Goal: Transaction & Acquisition: Purchase product/service

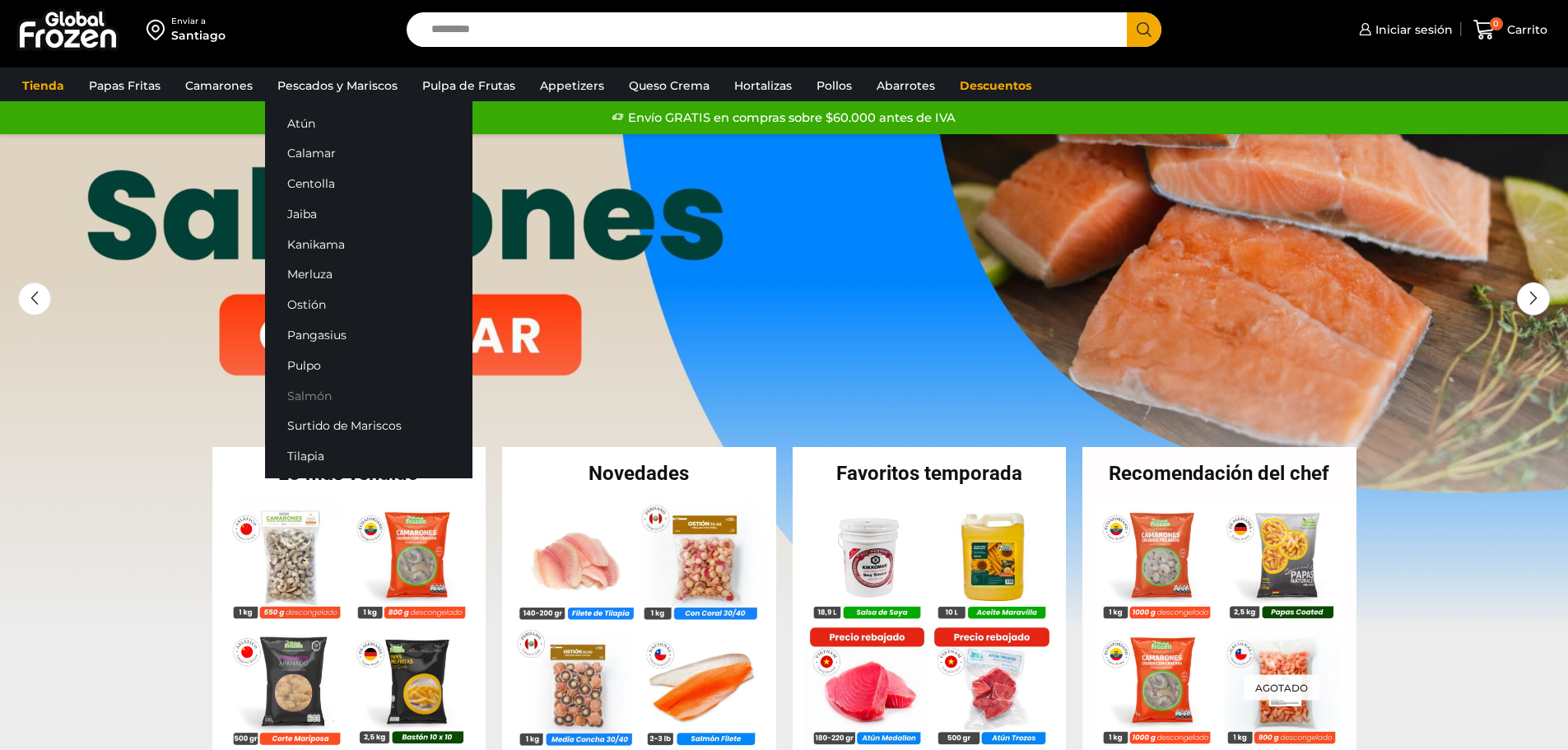
click at [315, 397] on link "Salmón" at bounding box center [369, 395] width 208 height 31
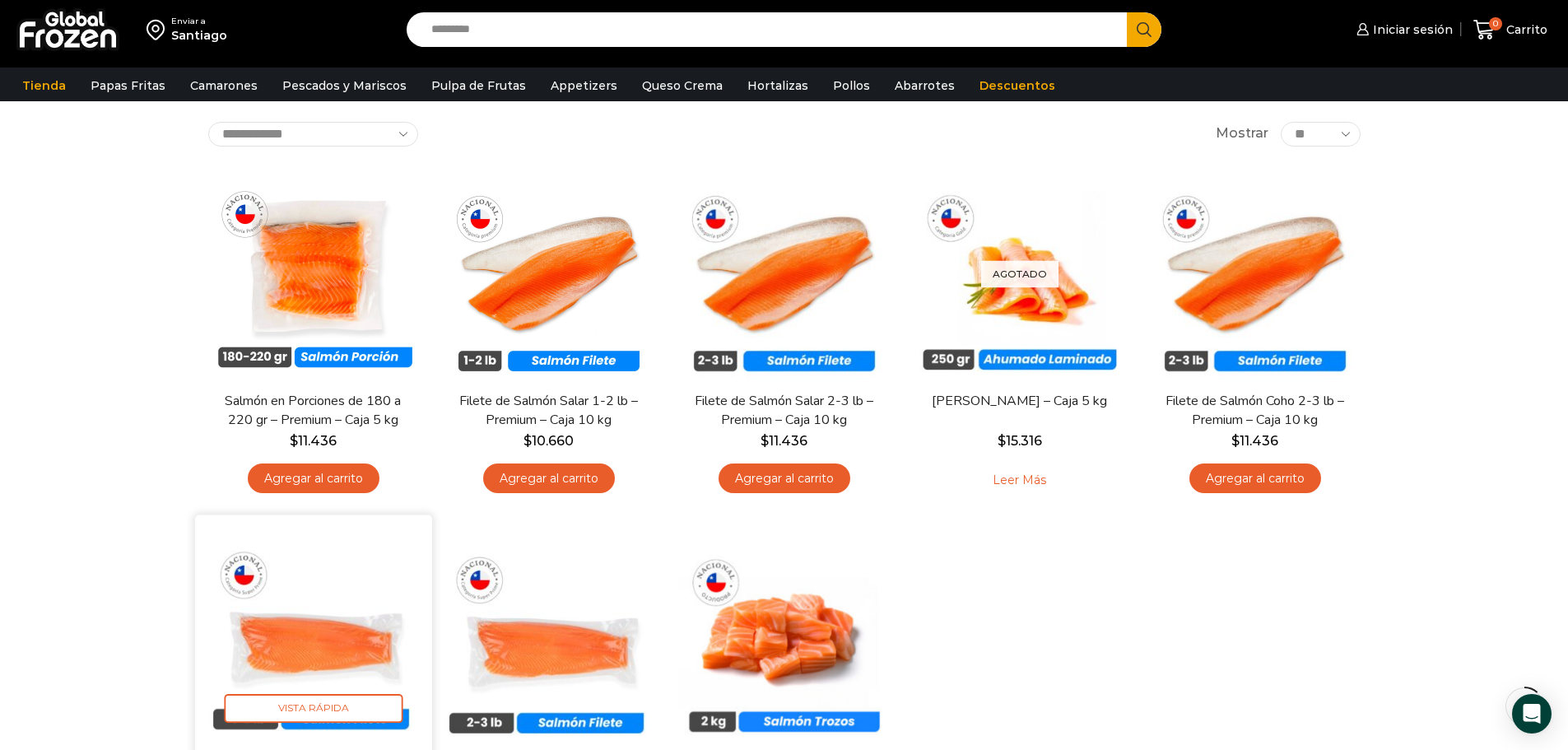
scroll to position [82, 0]
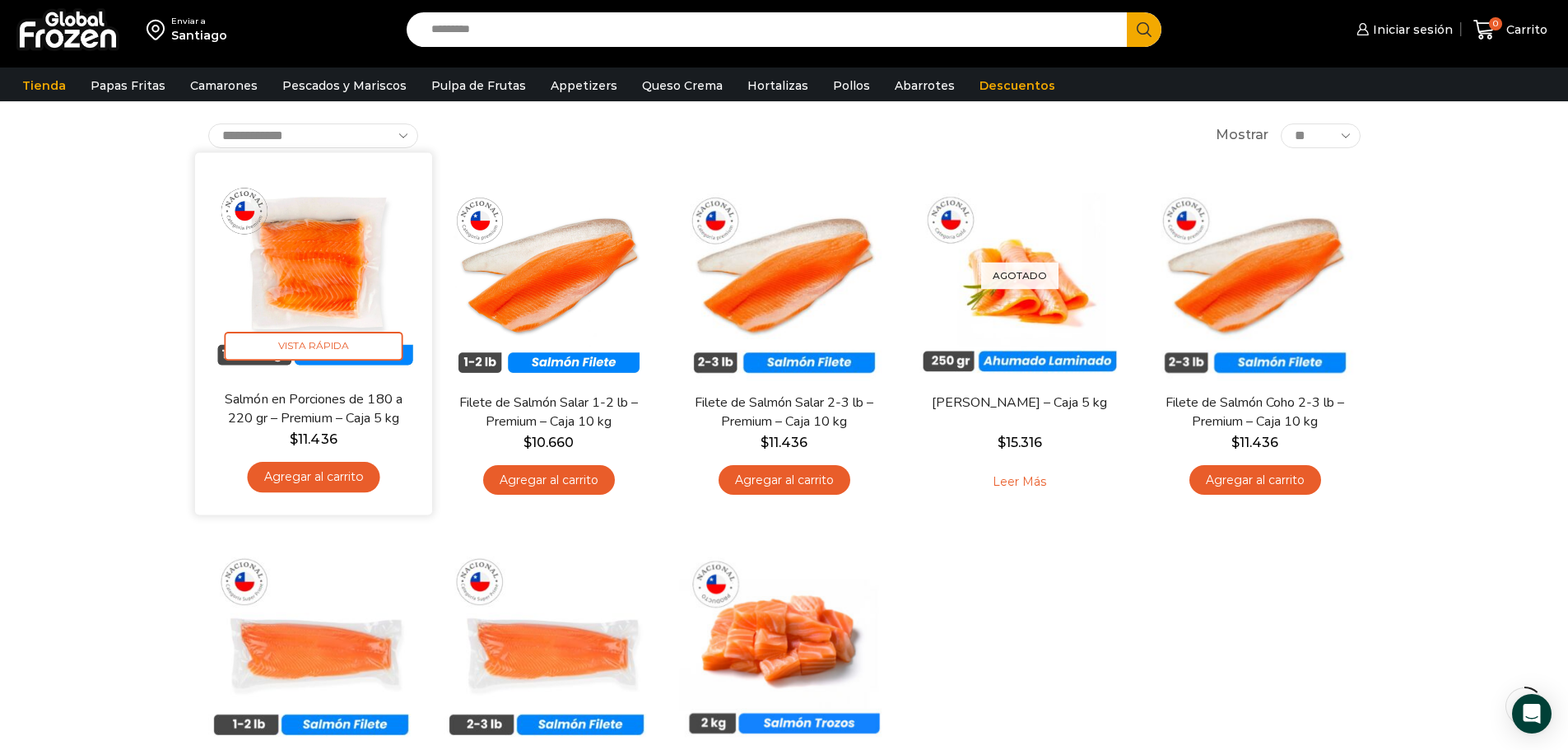
click at [338, 311] on img at bounding box center [314, 271] width 213 height 213
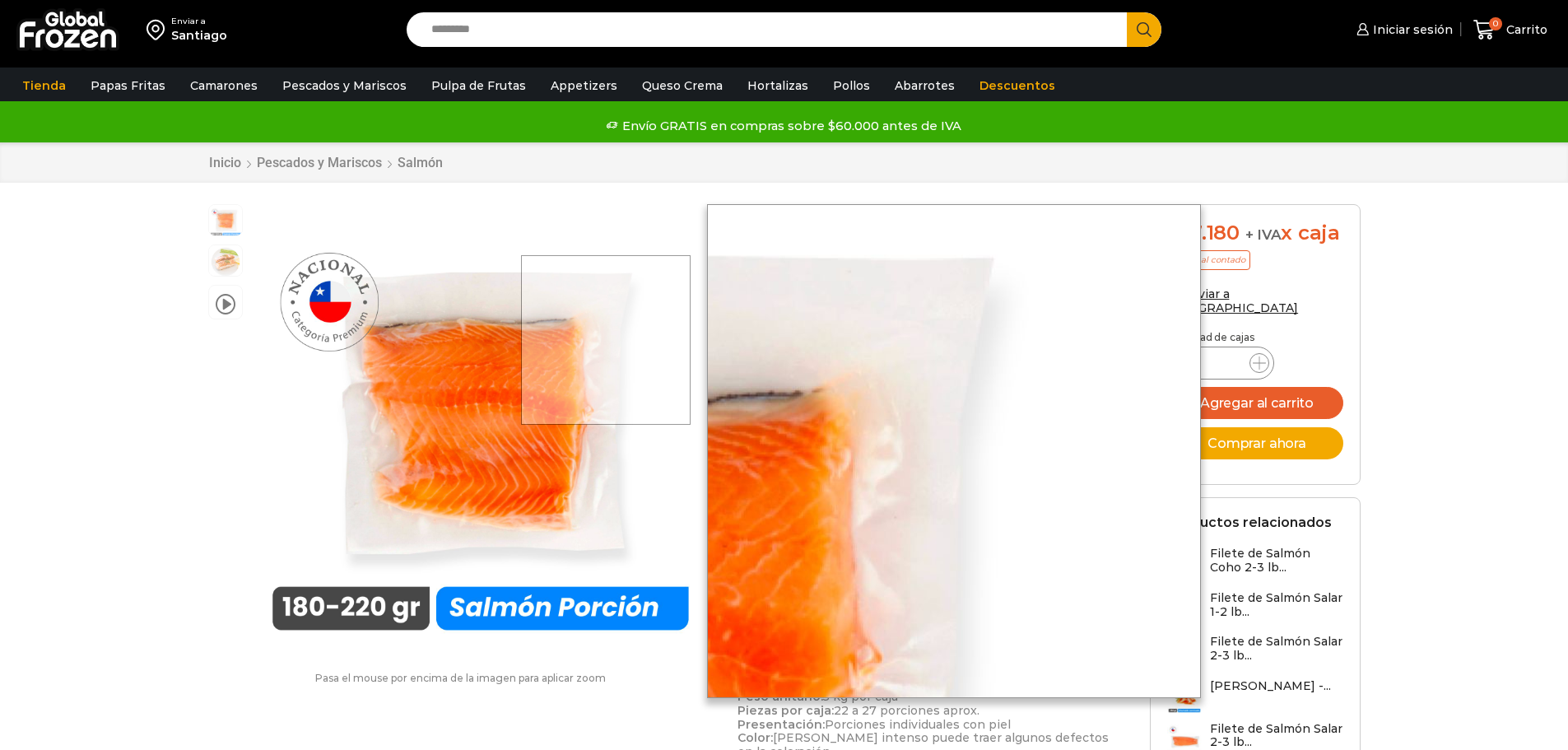
scroll to position [1, 0]
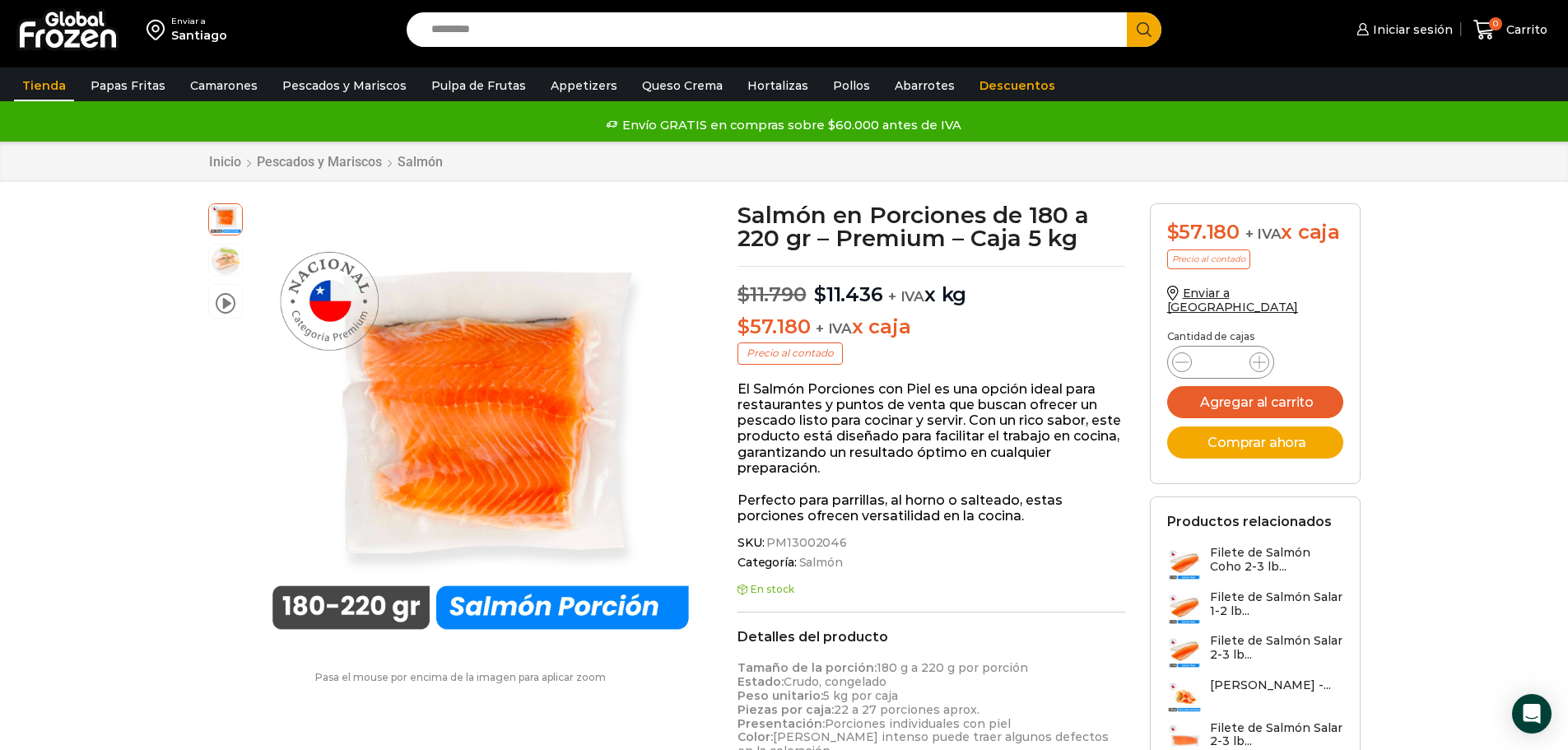
click at [51, 82] on link "Tienda" at bounding box center [44, 86] width 60 height 32
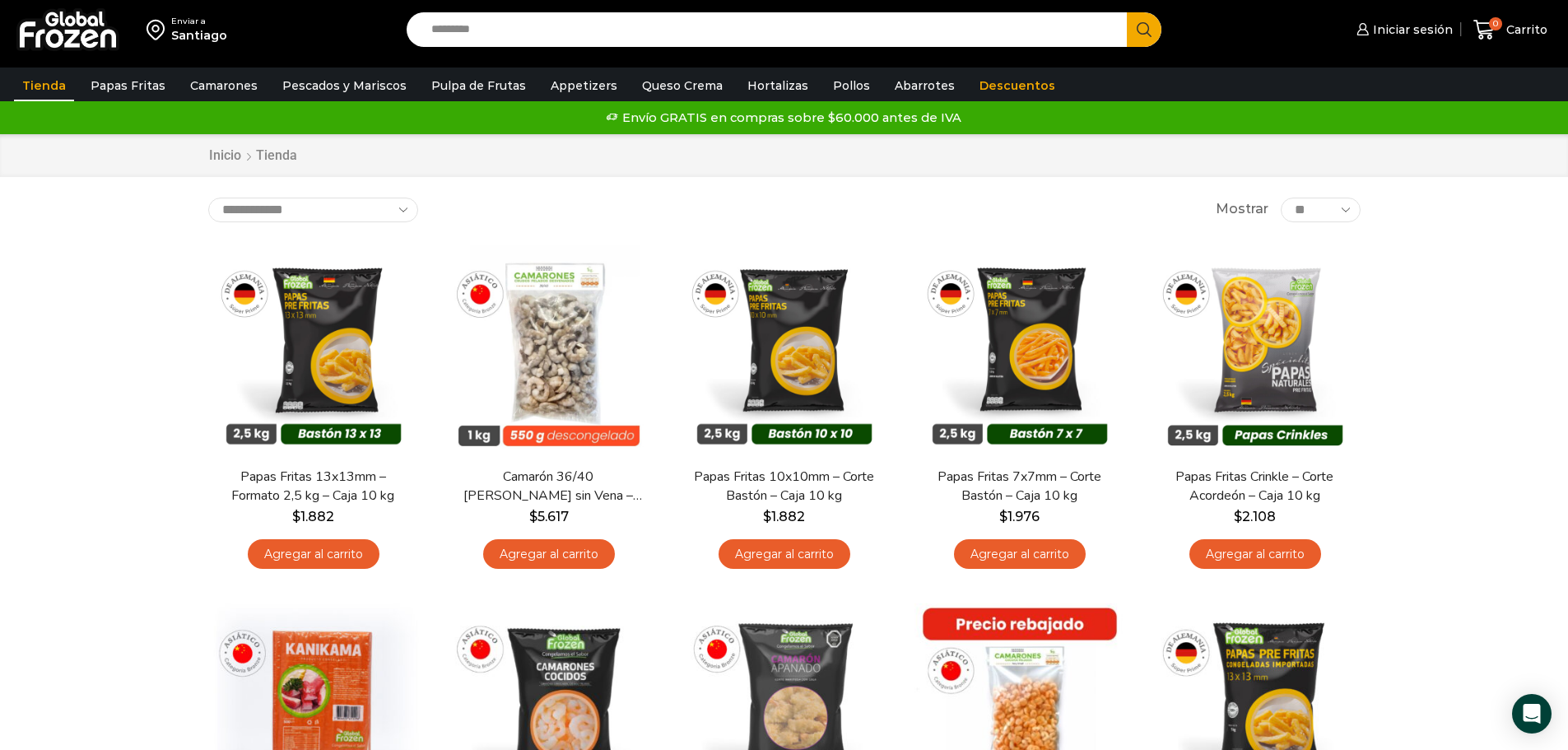
click at [34, 83] on link "Tienda" at bounding box center [44, 86] width 60 height 32
click at [49, 33] on img at bounding box center [68, 30] width 103 height 43
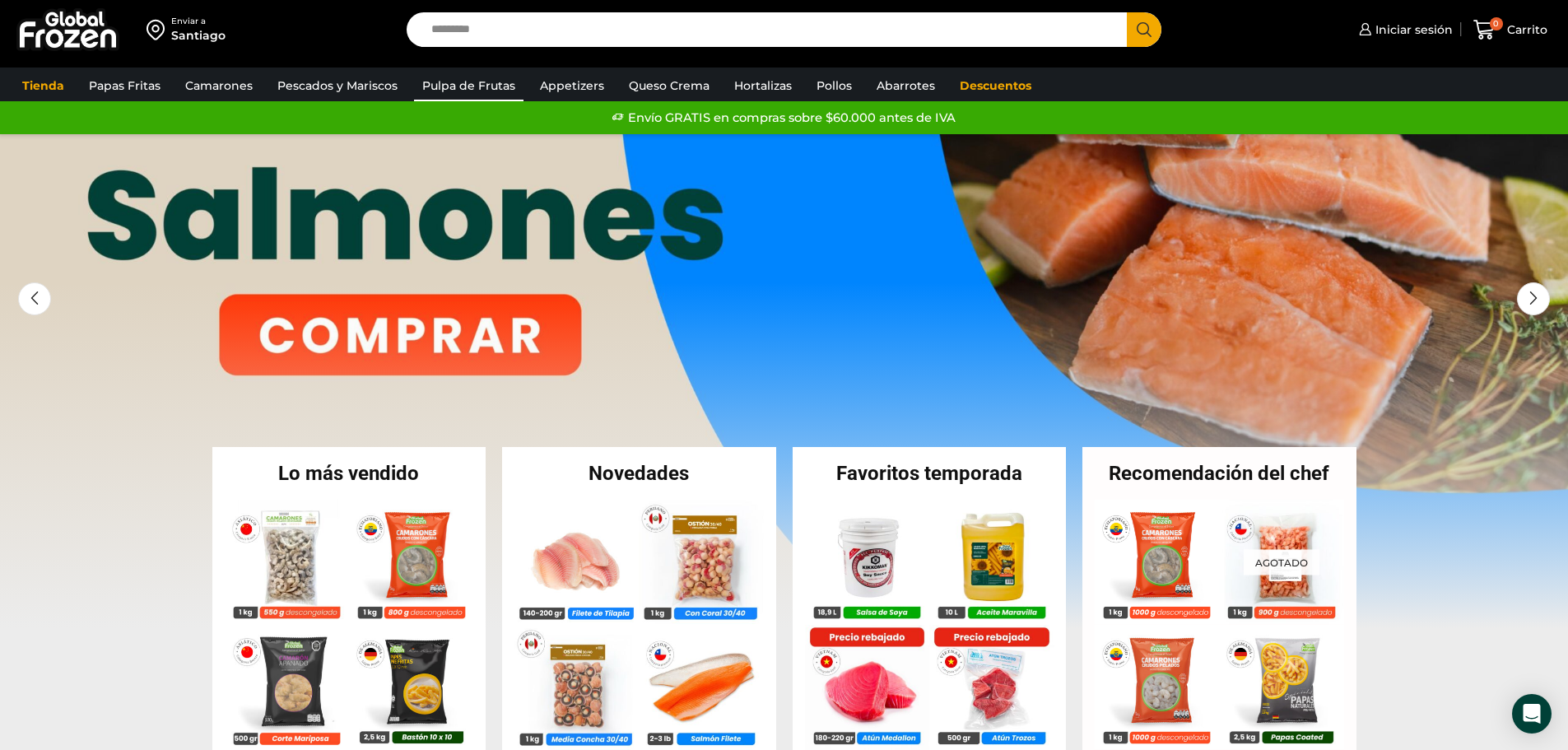
click at [504, 84] on link "Pulpa de Frutas" at bounding box center [469, 86] width 110 height 32
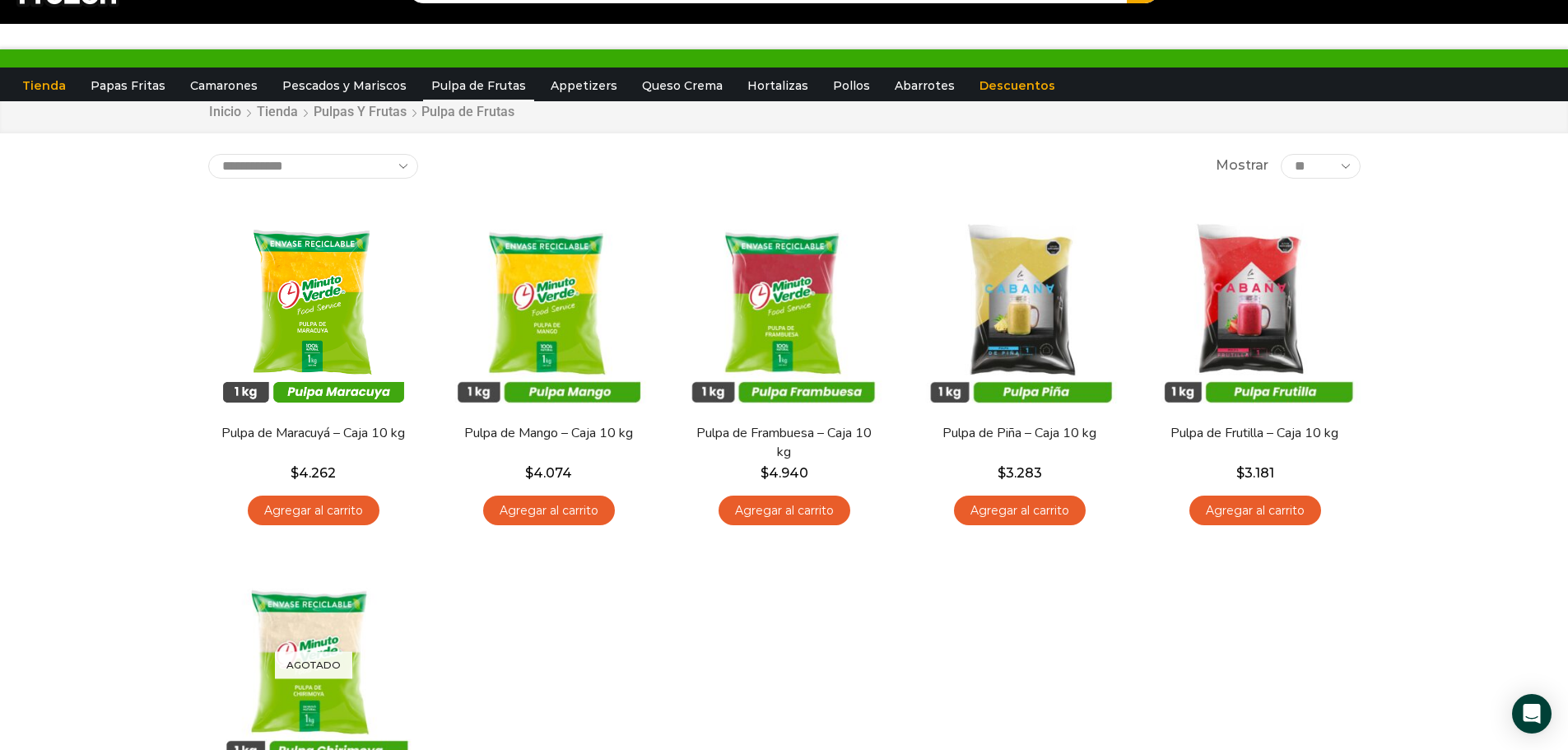
scroll to position [82, 0]
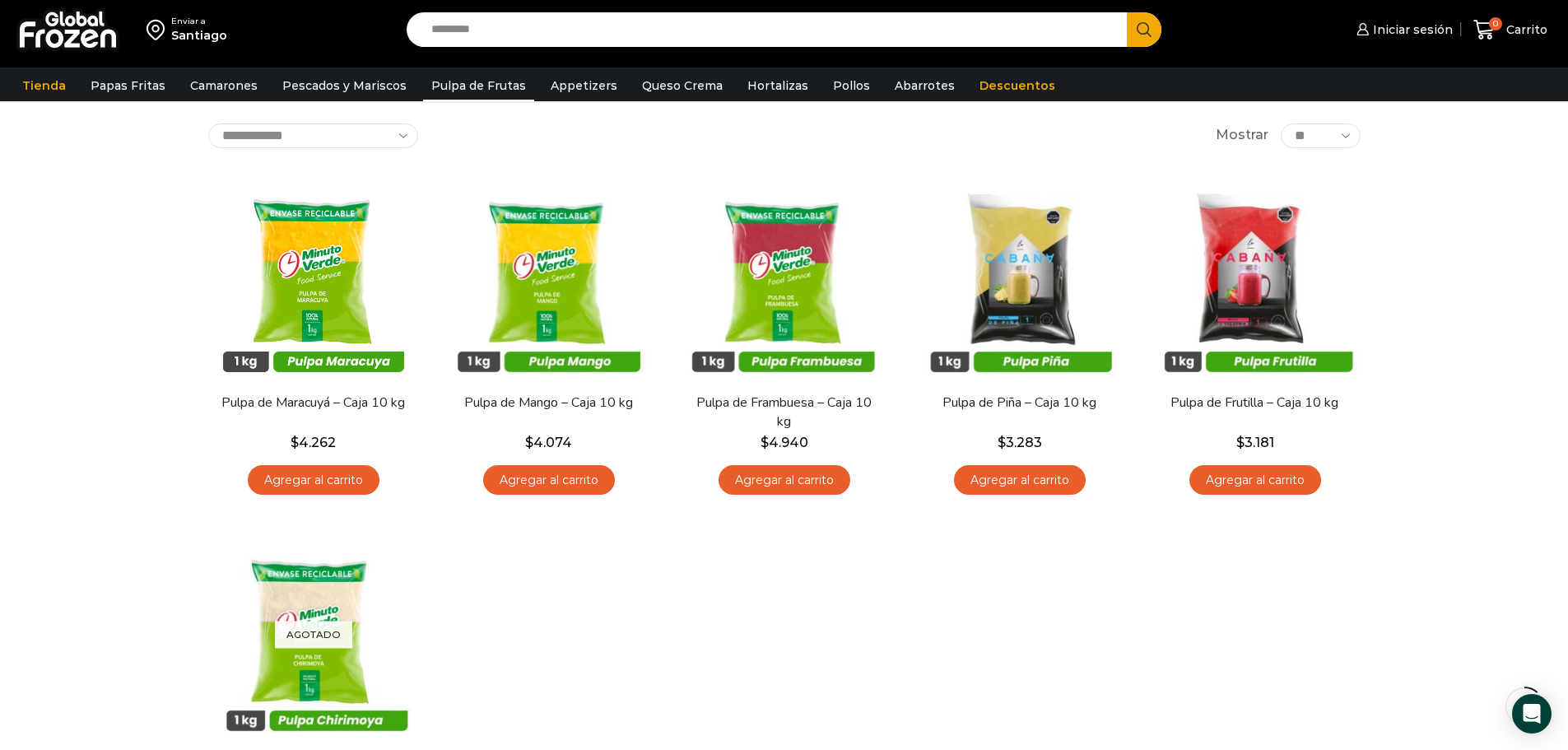
click at [103, 233] on div "Enviar a [GEOGRAPHIC_DATA] Search input Search Iniciar sesión" at bounding box center [784, 468] width 1568 height 1100
click at [722, 623] on div "En stock [GEOGRAPHIC_DATA] Pulpa de Maracuyá – Caja 10 kg $ 4.262 Agregar al ca…" at bounding box center [784, 519] width 1177 height 723
click at [51, 195] on div "Enviar a [GEOGRAPHIC_DATA] Search input Search Iniciar sesión" at bounding box center [784, 468] width 1568 height 1100
